Goal: Information Seeking & Learning: Learn about a topic

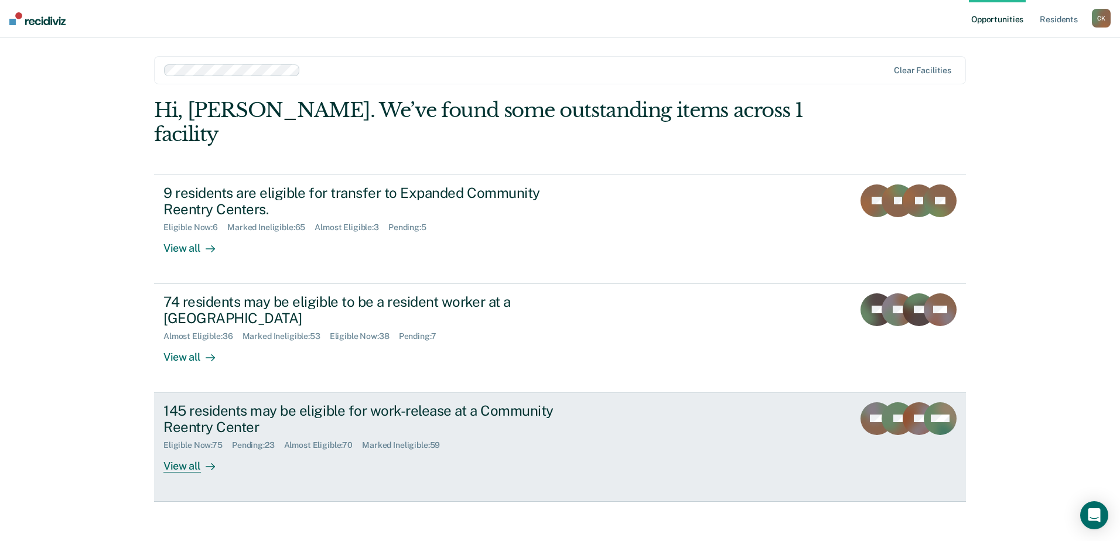
click at [378, 393] on link "145 residents may be eligible for work-release at a Community Reentry Center El…" at bounding box center [560, 447] width 812 height 109
